Goal: Information Seeking & Learning: Learn about a topic

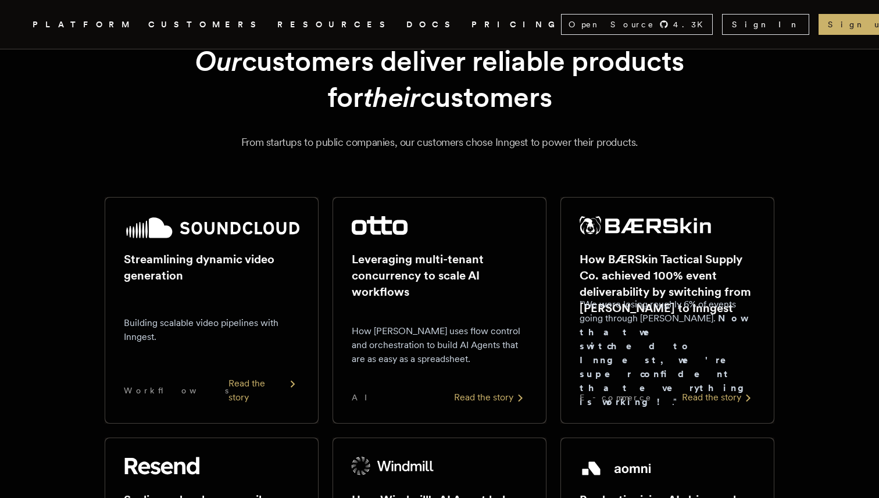
scroll to position [77, 0]
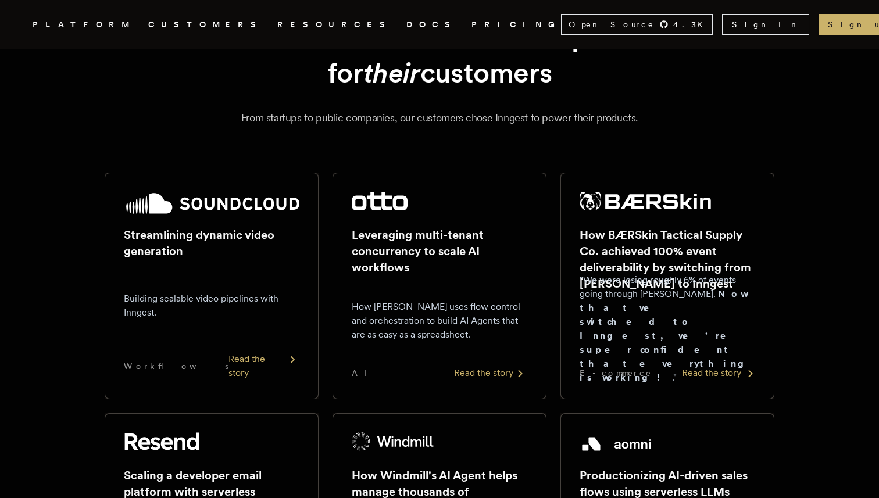
click at [698, 302] on p ""We were losing roughly 6% of events going through [PERSON_NAME]. Now that we s…" at bounding box center [668, 329] width 176 height 112
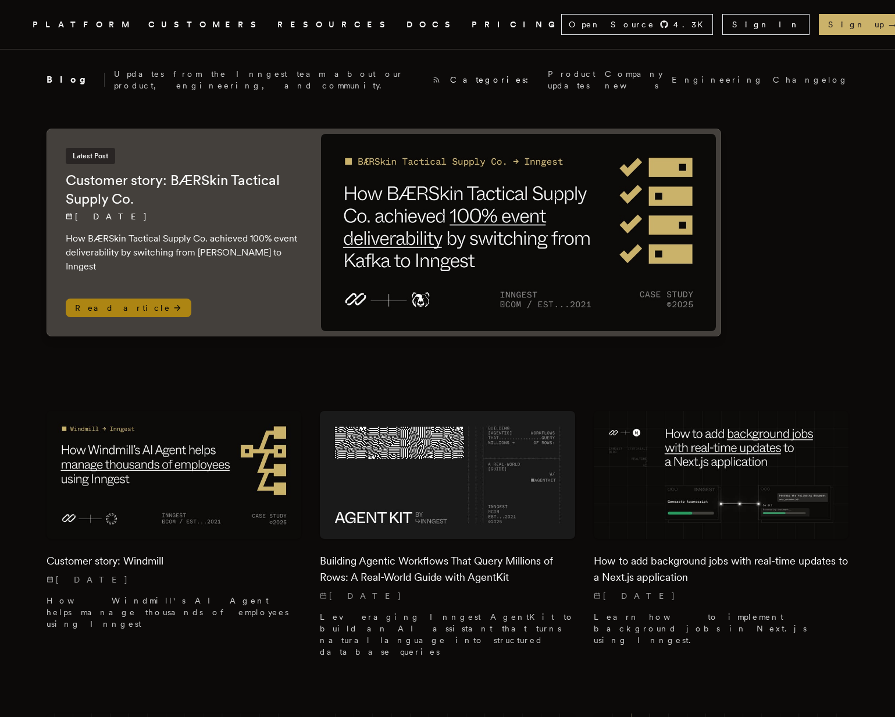
click at [393, 206] on img at bounding box center [518, 232] width 395 height 197
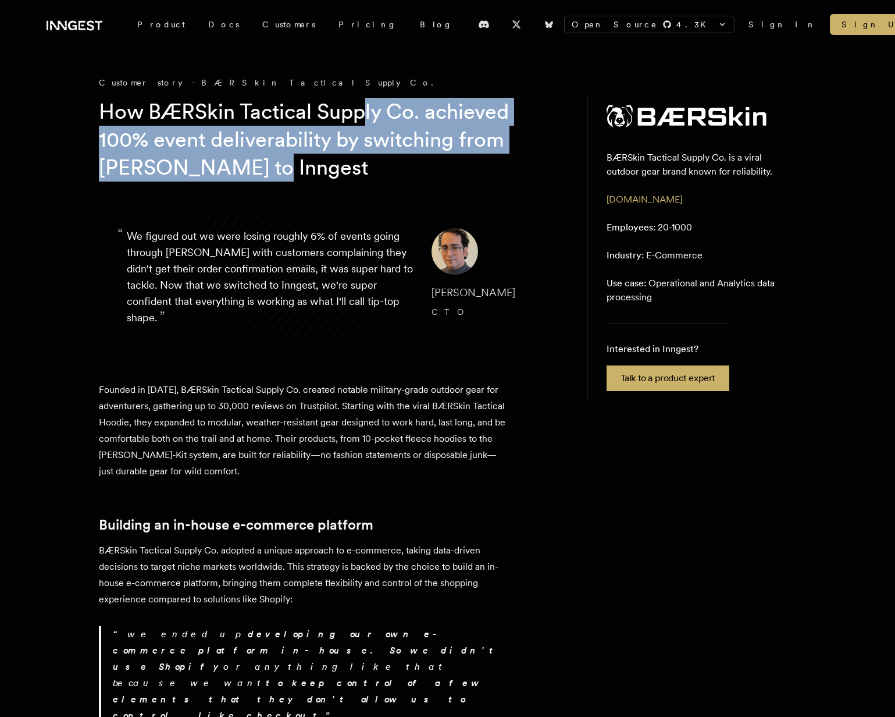
drag, startPoint x: 305, startPoint y: 170, endPoint x: 364, endPoint y: 103, distance: 89.4
click at [364, 103] on h1 "How BÆRSkin Tactical Supply Co. achieved 100% event deliverability by switching…" at bounding box center [322, 140] width 447 height 84
click at [364, 104] on h1 "How BÆRSkin Tactical Supply Co. achieved 100% event deliverability by switching…" at bounding box center [322, 140] width 447 height 84
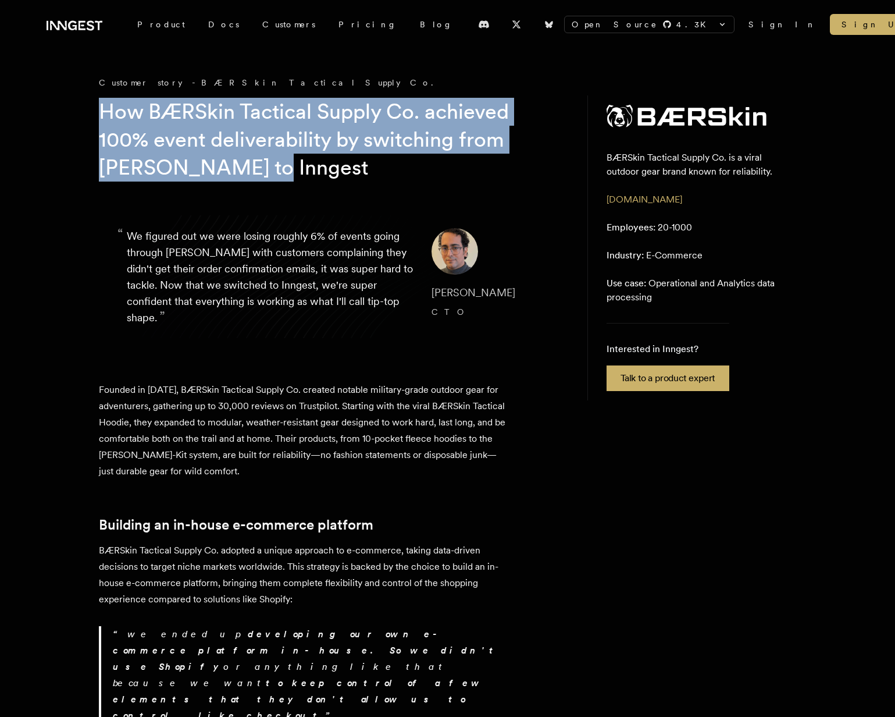
drag, startPoint x: 329, startPoint y: 89, endPoint x: 329, endPoint y: 159, distance: 70.4
click at [329, 159] on h1 "How BÆRSkin Tactical Supply Co. achieved 100% event deliverability by switching…" at bounding box center [322, 140] width 447 height 84
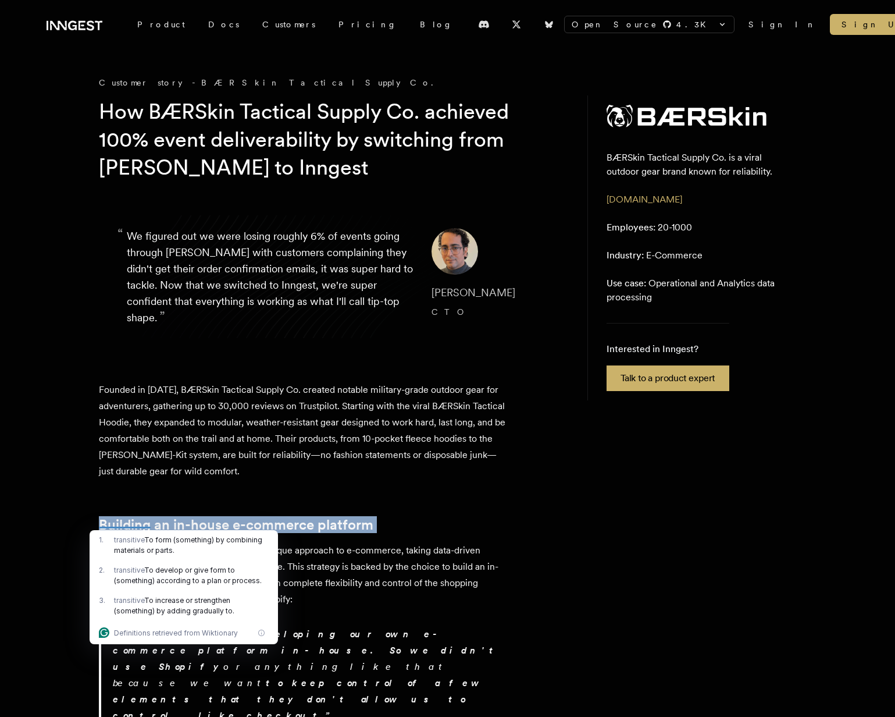
click at [384, 455] on p "Founded in [DATE], BÆRSkin Tactical Supply Co. created notable military-grade o…" at bounding box center [302, 431] width 407 height 98
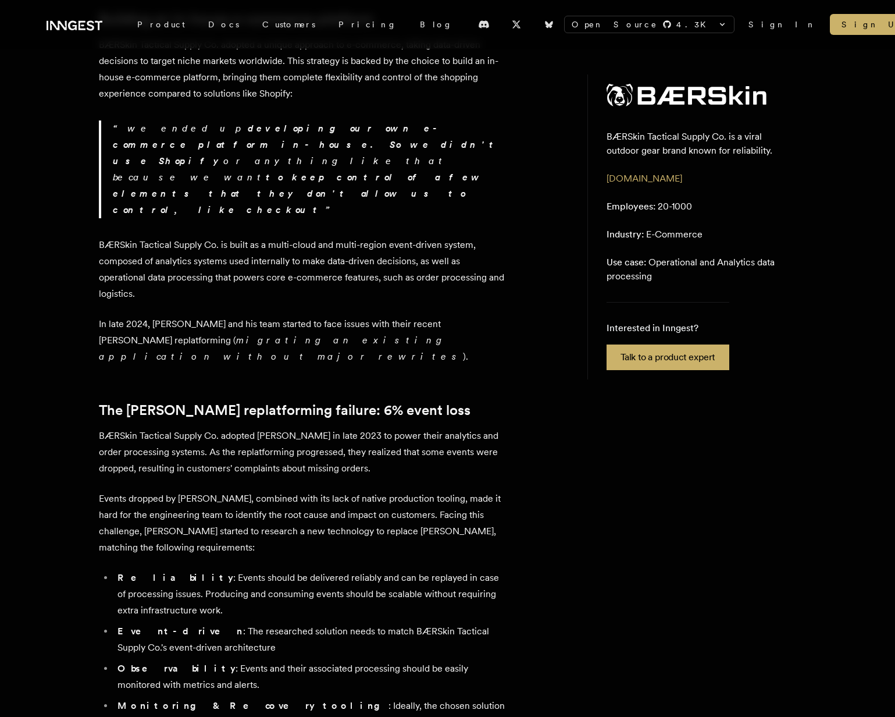
scroll to position [507, 0]
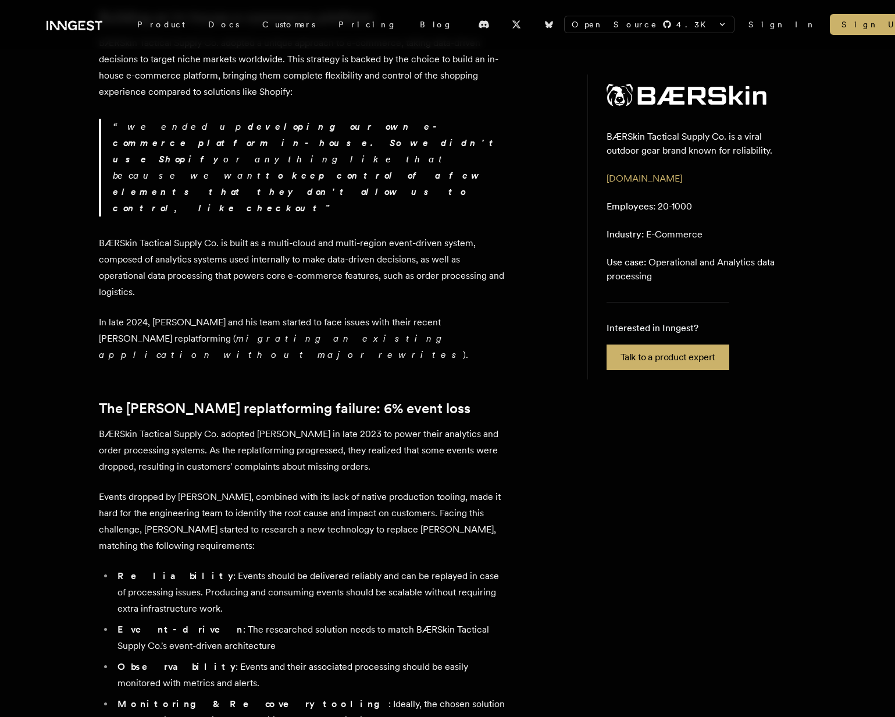
click at [688, 208] on p "Employees: 20-1000" at bounding box center [650, 207] width 86 height 14
click at [692, 208] on aside "BÆRSkin Tactical Supply Co. is a viral outdoor gear brand known for reliability…" at bounding box center [691, 226] width 209 height 305
click at [689, 208] on aside "BÆRSkin Tactical Supply Co. is a viral outdoor gear brand known for reliability…" at bounding box center [691, 226] width 209 height 305
click at [689, 208] on p "Employees: 20-1000" at bounding box center [650, 207] width 86 height 14
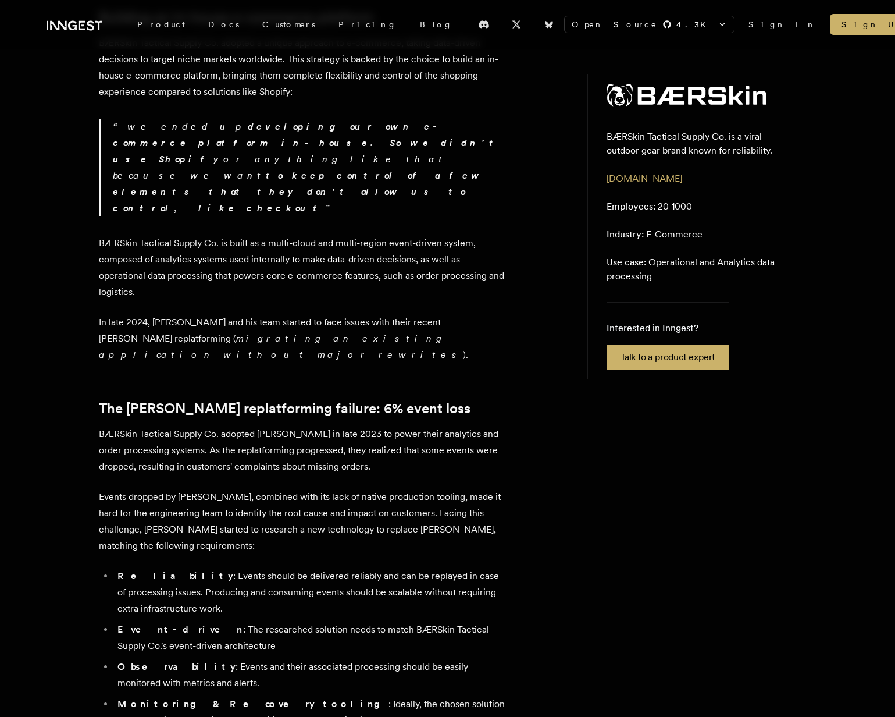
click at [736, 245] on aside "BÆRSkin Tactical Supply Co. is a viral outdoor gear brand known for reliability…" at bounding box center [691, 226] width 209 height 305
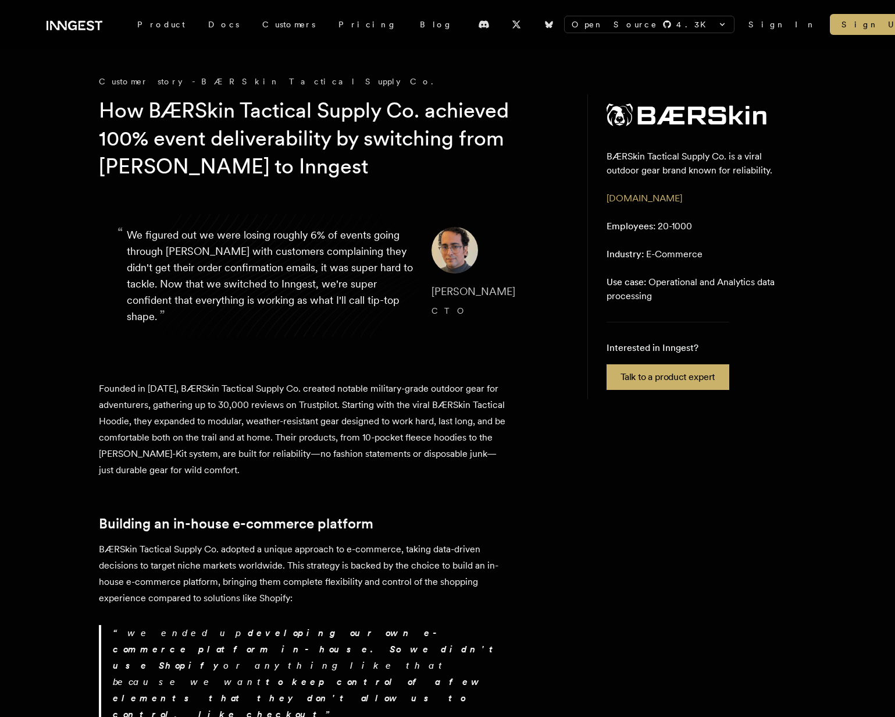
scroll to position [0, 0]
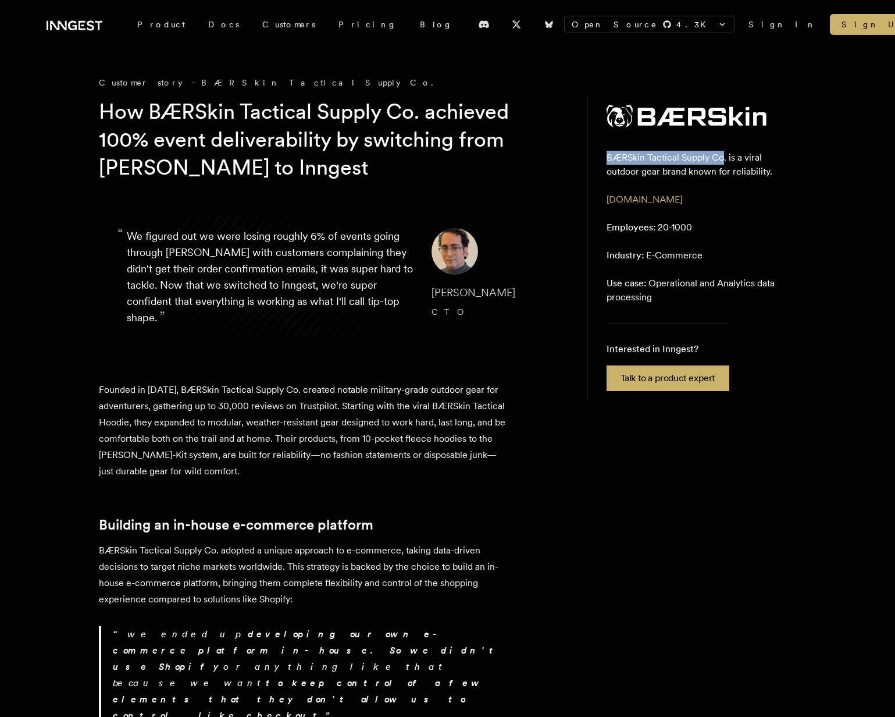
drag, startPoint x: 723, startPoint y: 159, endPoint x: 604, endPoint y: 158, distance: 118.7
click at [604, 158] on aside "BÆRSkin Tactical Supply Co. is a viral outdoor gear brand known for reliability…" at bounding box center [691, 247] width 209 height 305
